Goal: Navigation & Orientation: Find specific page/section

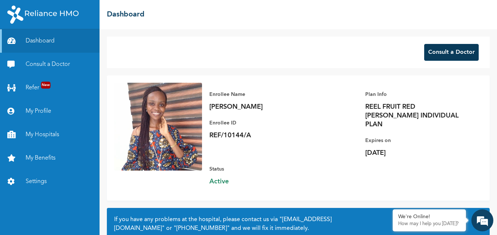
click at [246, 56] on button "Consult a Doctor" at bounding box center [451, 52] width 54 height 17
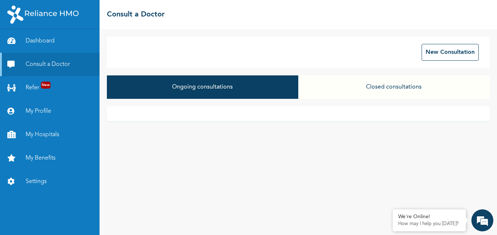
click at [246, 88] on button "Closed consultations" at bounding box center [393, 86] width 191 height 23
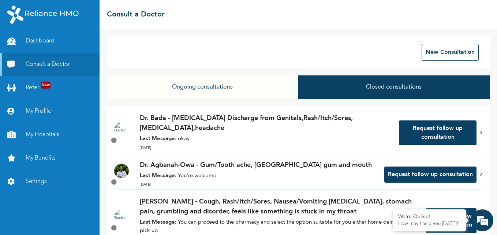
click at [47, 35] on link "Dashboard" at bounding box center [49, 40] width 99 height 23
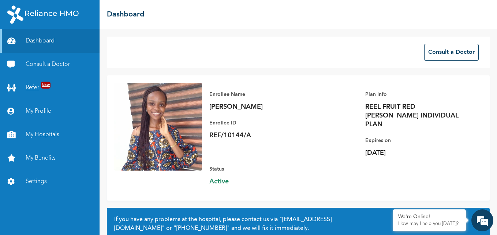
click at [62, 89] on link "Refer New" at bounding box center [49, 87] width 99 height 23
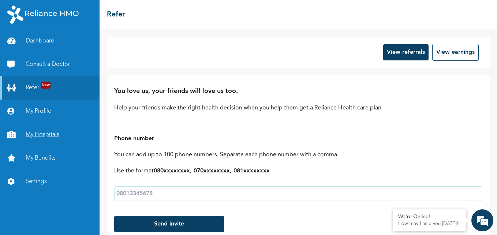
click at [63, 135] on link "My Hospitals" at bounding box center [49, 134] width 99 height 23
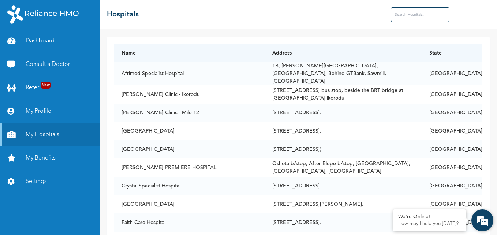
click at [246, 230] on div "We're Online! How may I help you [DATE]?" at bounding box center [482, 220] width 22 height 22
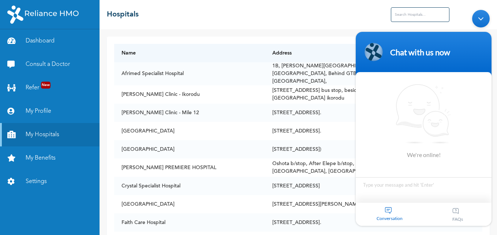
click at [246, 206] on body "Chat with us now We're online! Conversation FAQs" at bounding box center [423, 117] width 143 height 223
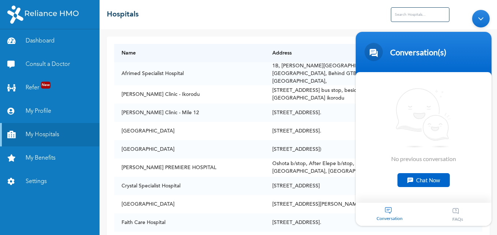
click at [246, 17] on div "Minimize live chat window" at bounding box center [481, 19] width 18 height 18
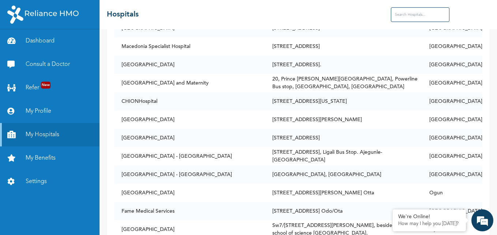
scroll to position [1653, 0]
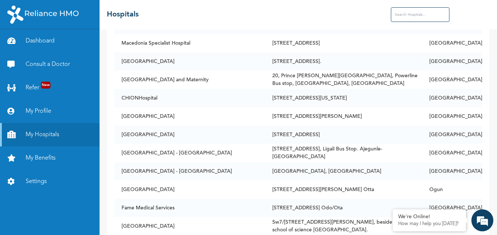
click at [246, 12] on div "☰ Hospitals" at bounding box center [297, 14] width 397 height 29
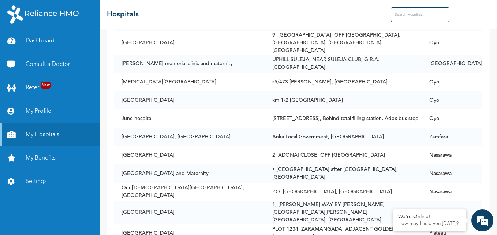
scroll to position [2269, 0]
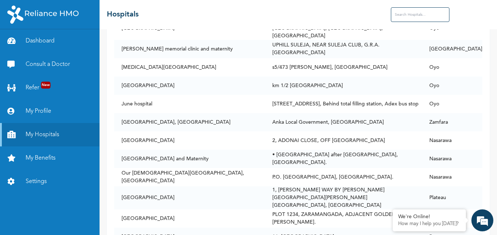
click at [246, 19] on div "☰ Hospitals" at bounding box center [297, 14] width 397 height 29
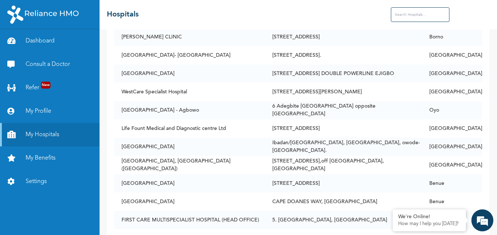
scroll to position [7377, 0]
